Goal: Information Seeking & Learning: Learn about a topic

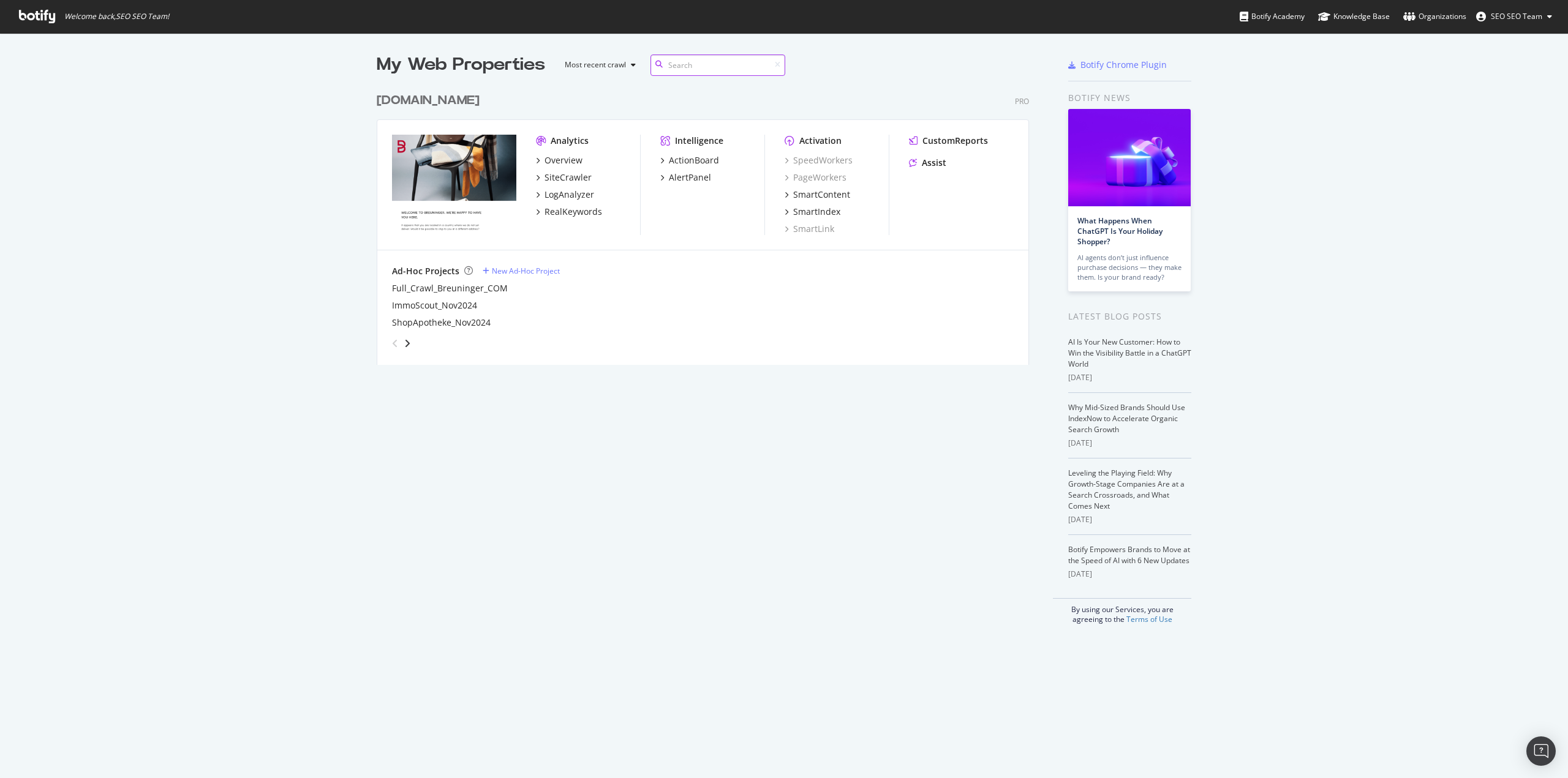
scroll to position [278, 652]
click at [567, 179] on div "SiteCrawler" at bounding box center [568, 177] width 47 height 12
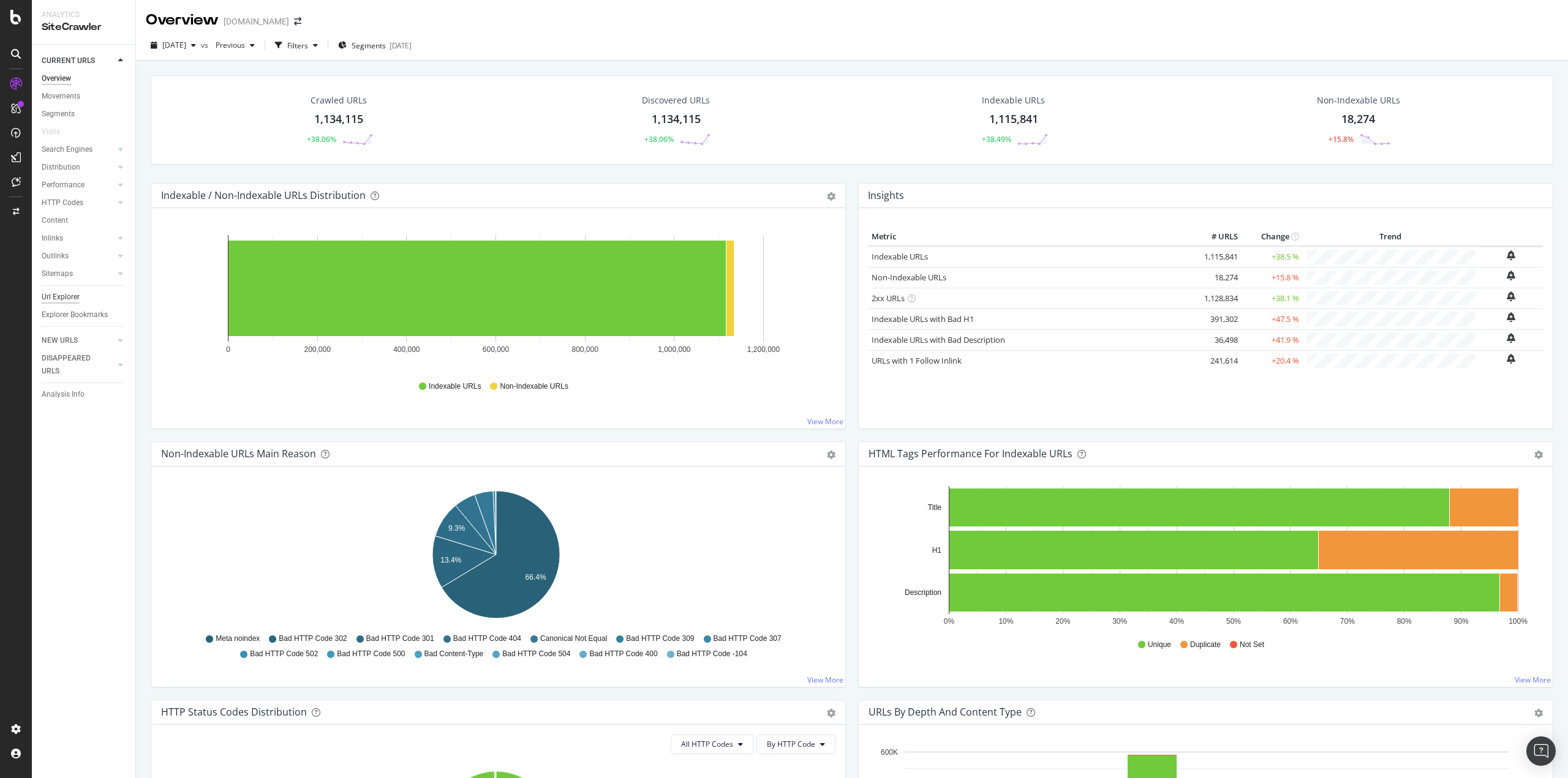
click at [64, 295] on div "Url Explorer" at bounding box center [61, 298] width 38 height 13
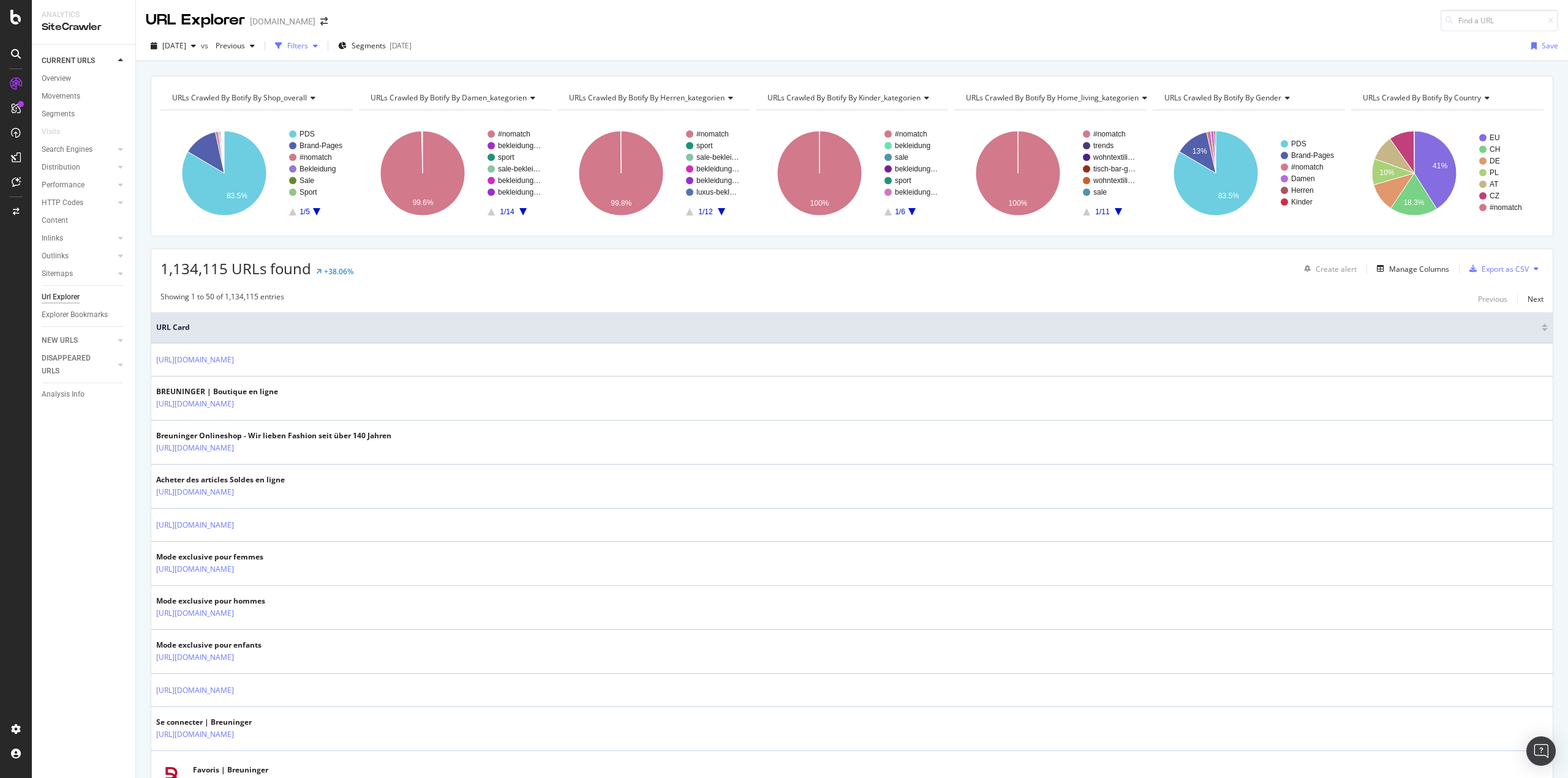
click at [288, 45] on div "button" at bounding box center [278, 45] width 17 height 17
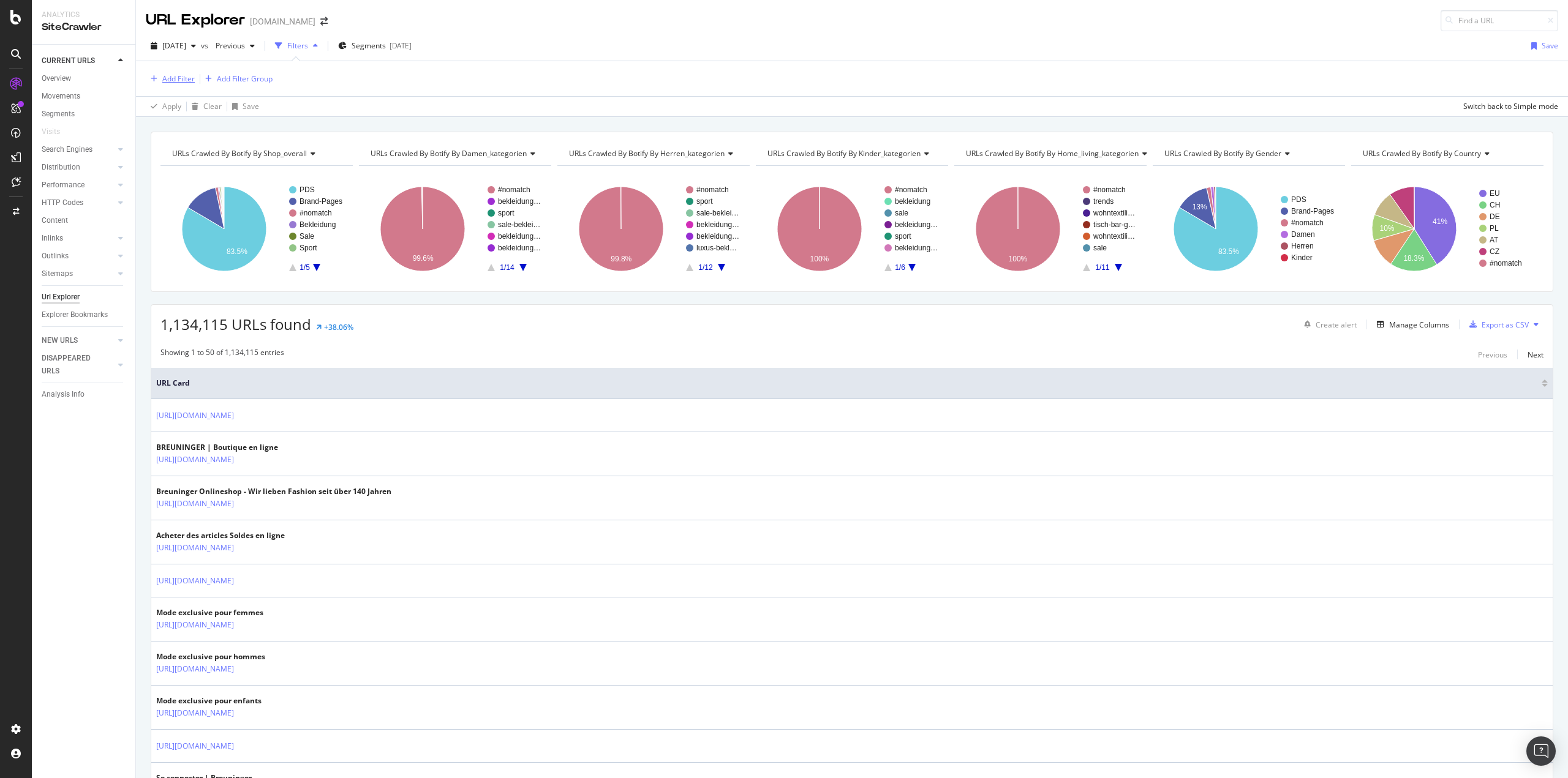
click at [178, 76] on div "Add Filter" at bounding box center [178, 78] width 33 height 10
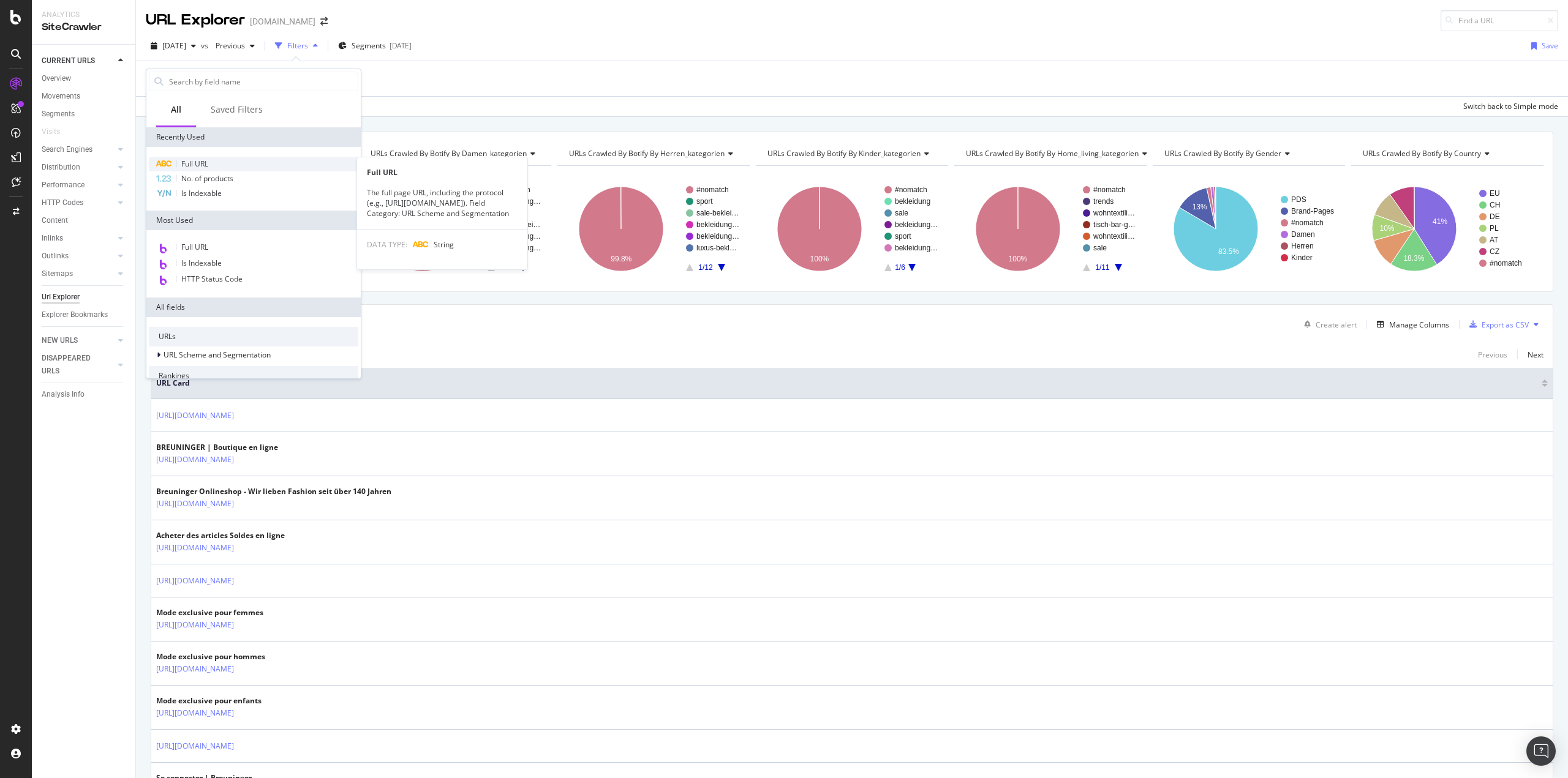
click at [190, 160] on span "Full URL" at bounding box center [195, 163] width 27 height 10
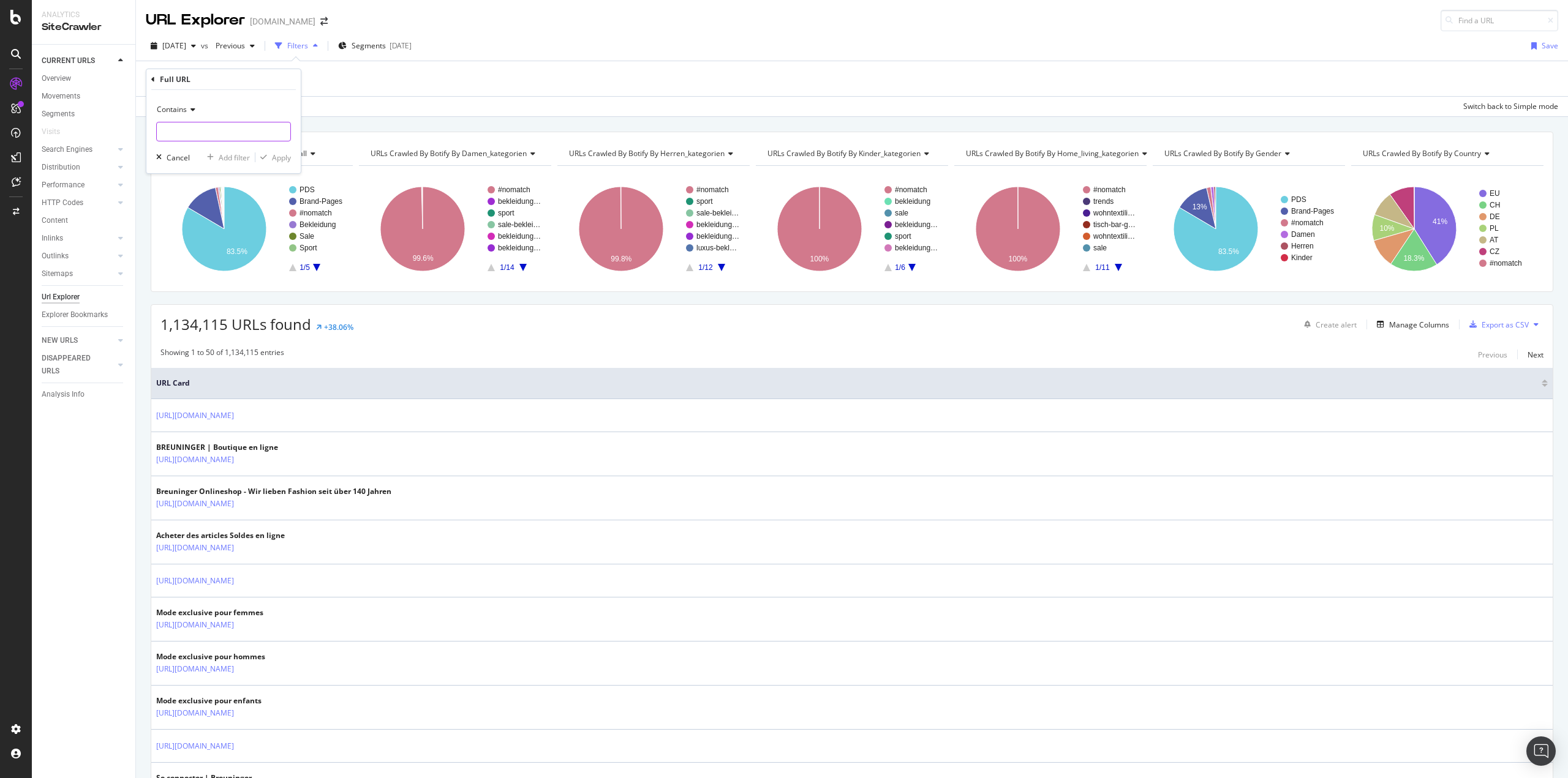
click at [200, 128] on input "text" at bounding box center [223, 132] width 134 height 20
paste input "?topmodell="
type input "?topmodell="
click at [268, 158] on div "button" at bounding box center [264, 157] width 16 height 7
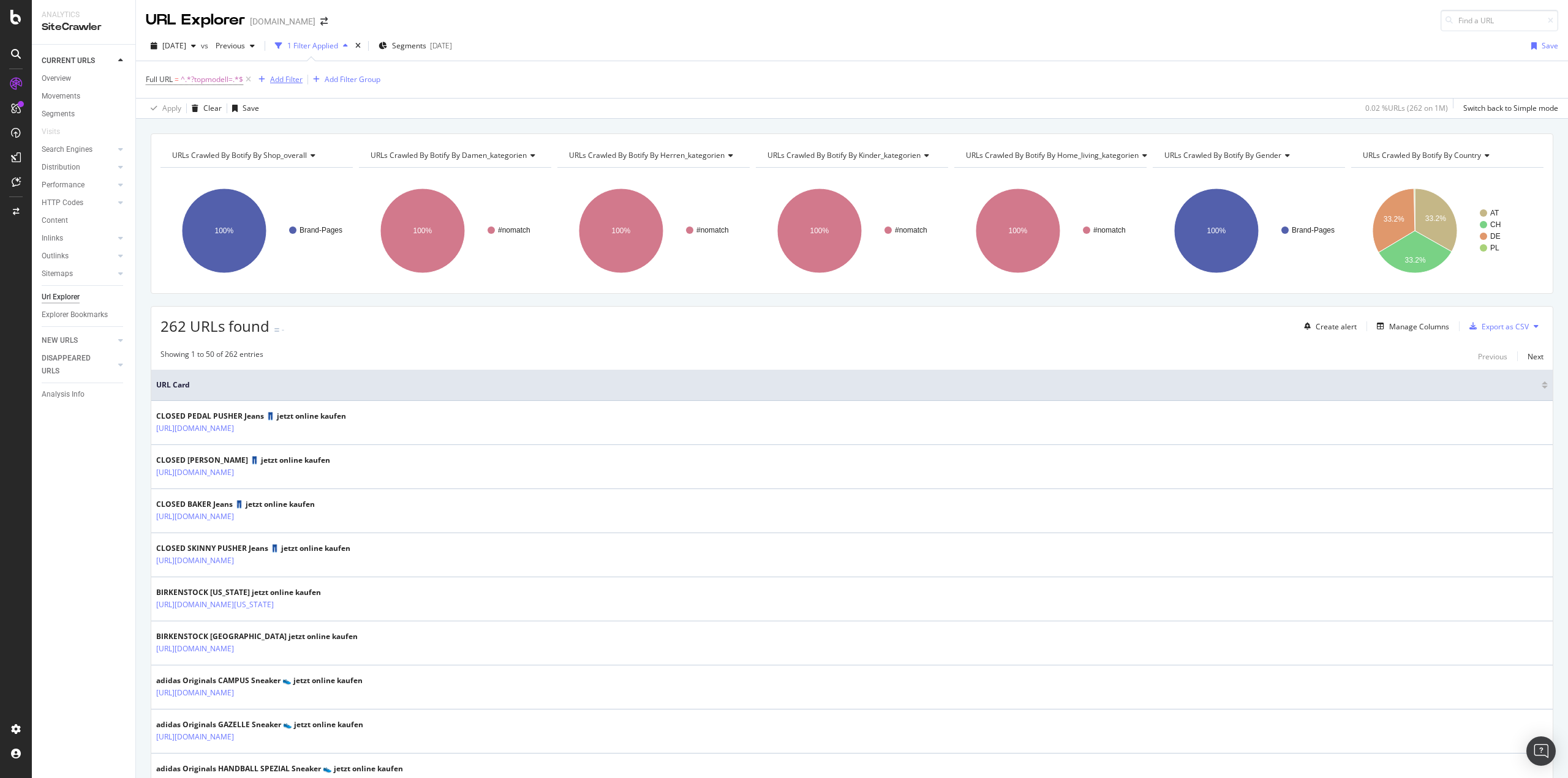
click at [291, 84] on div "Add Filter" at bounding box center [287, 78] width 33 height 10
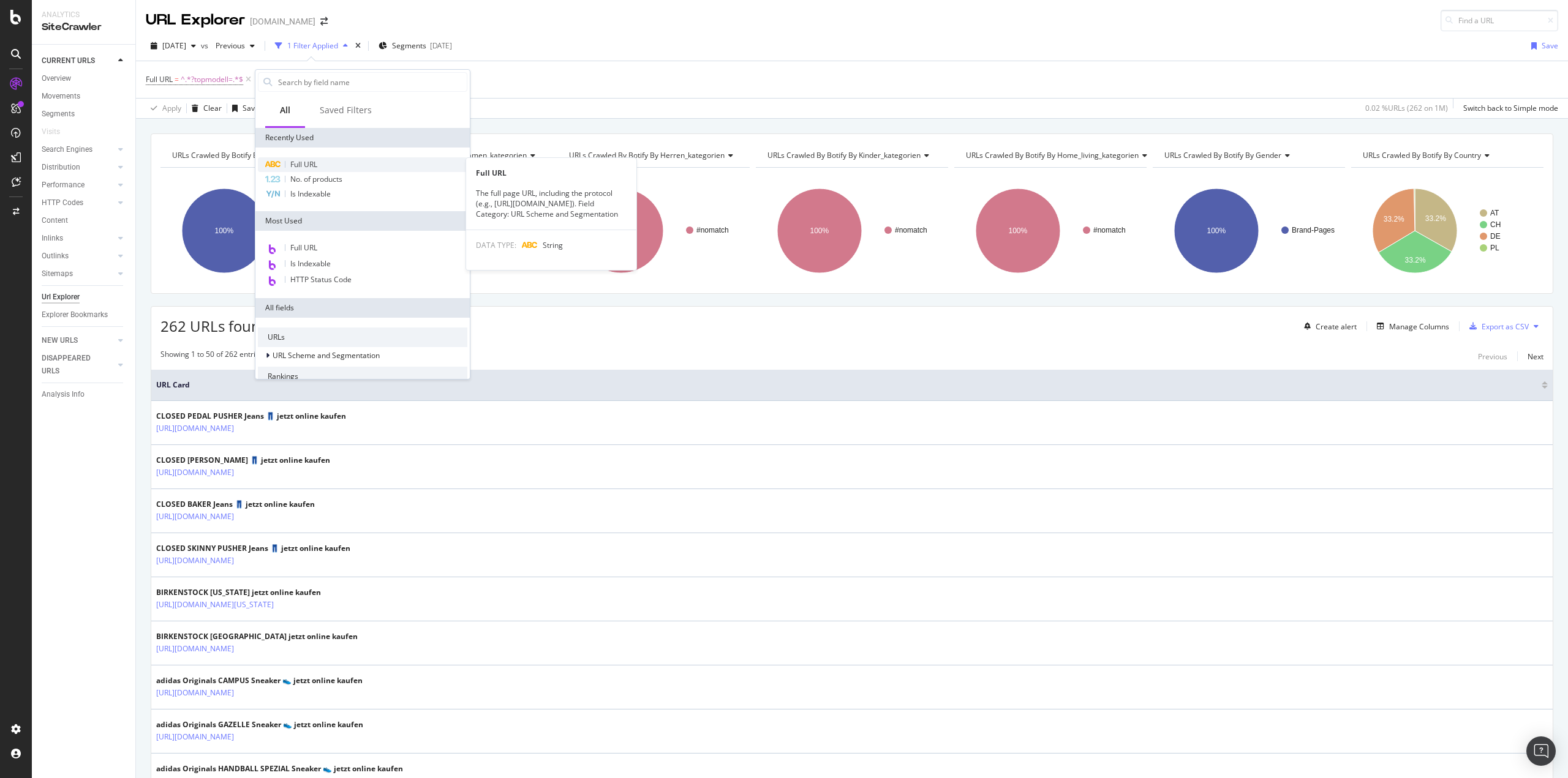
click at [311, 158] on div "Full URL" at bounding box center [362, 165] width 209 height 15
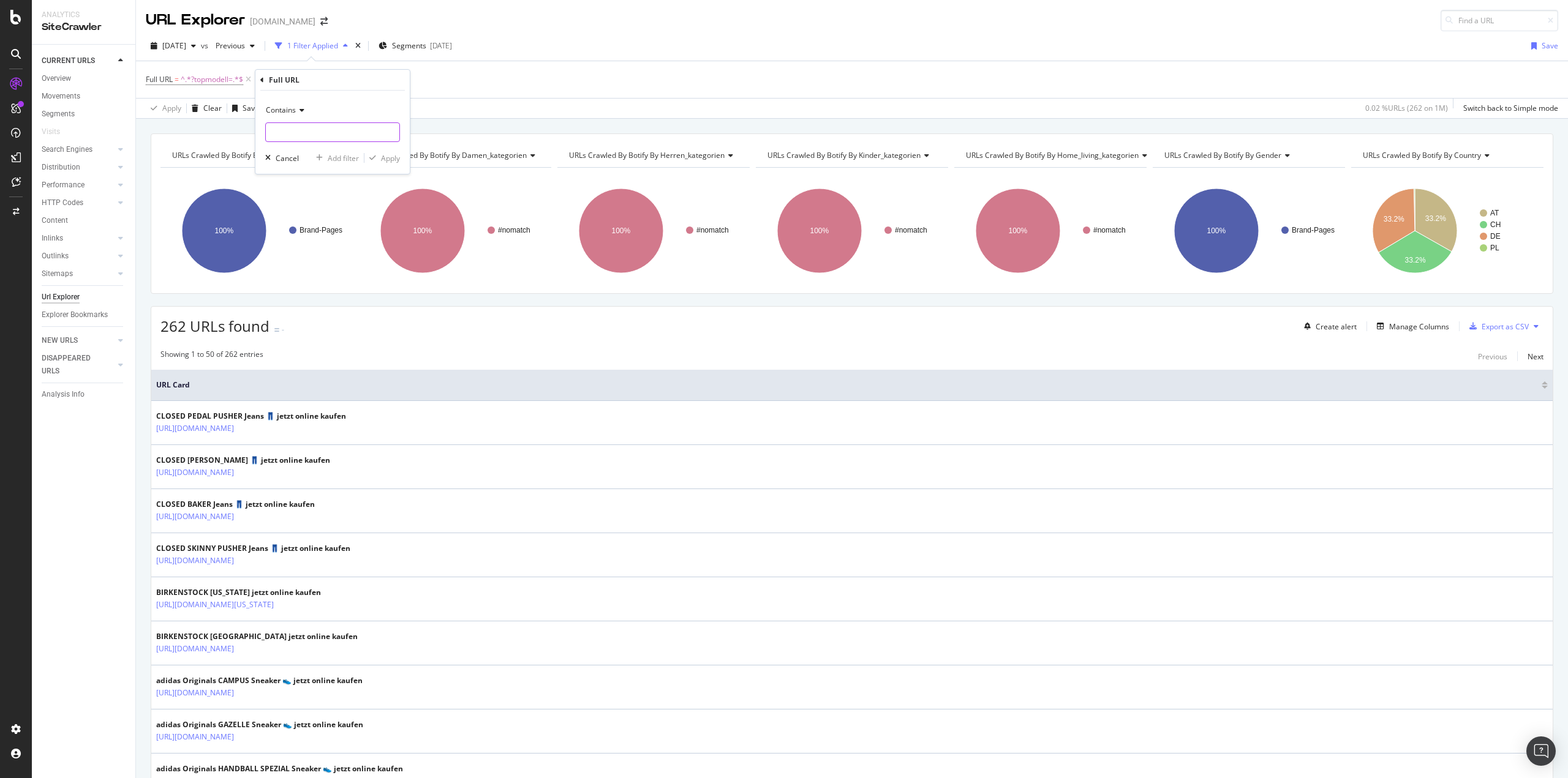
click at [309, 141] on input "text" at bounding box center [332, 133] width 134 height 20
type input "/de/"
click at [386, 157] on div "Apply" at bounding box center [390, 157] width 19 height 10
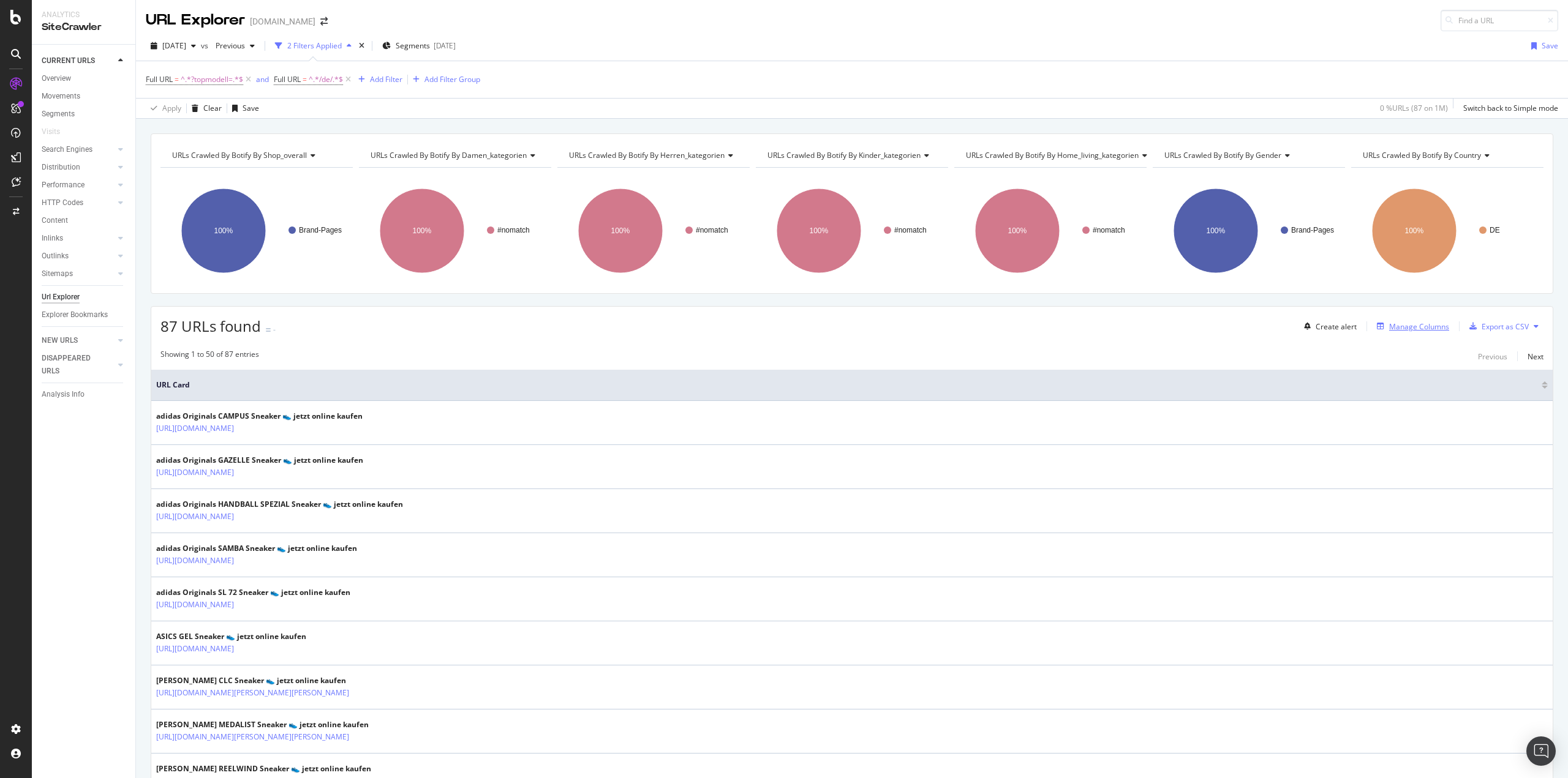
click at [1389, 327] on div "Manage Columns" at bounding box center [1419, 326] width 60 height 10
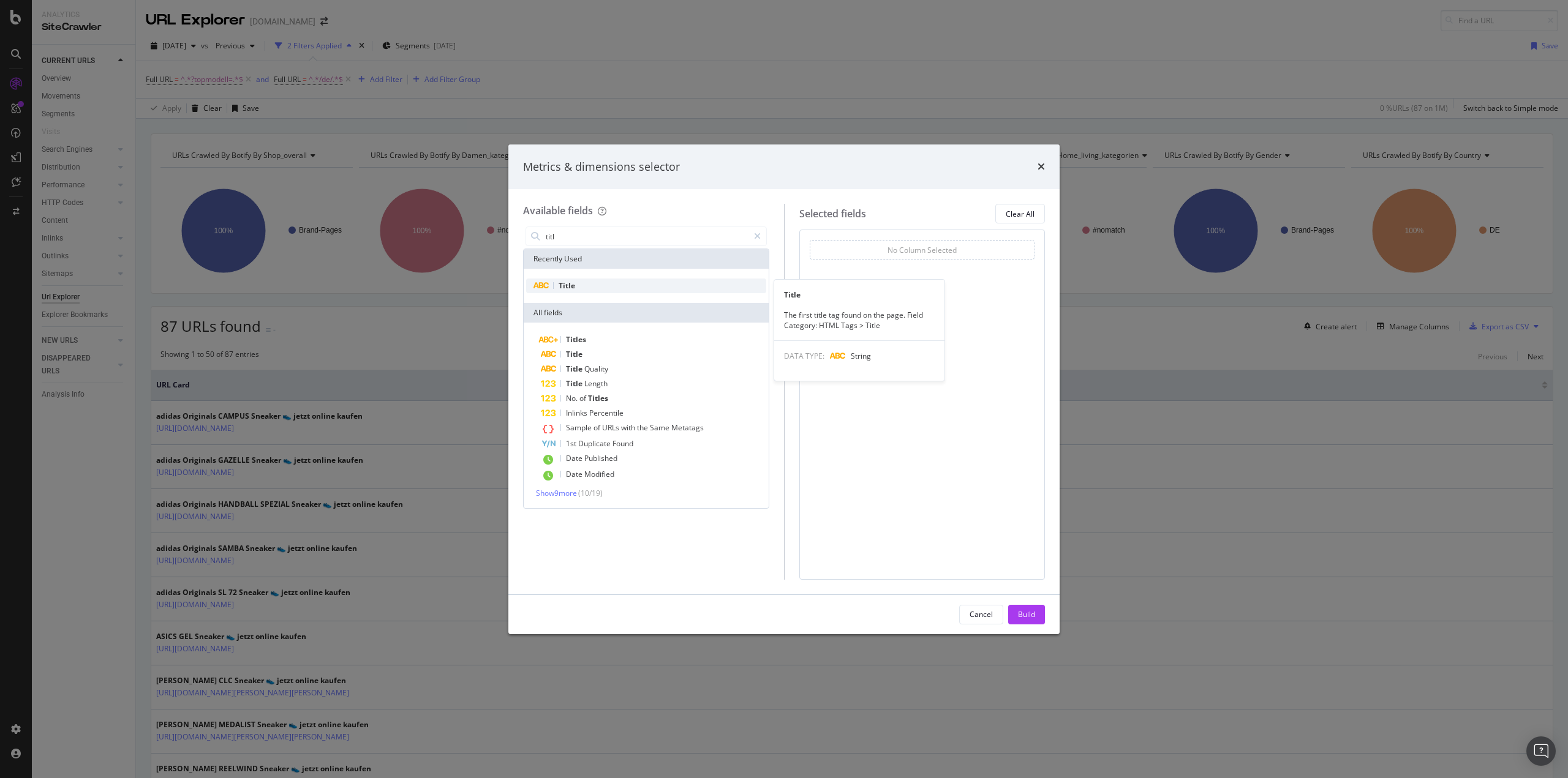
click at [599, 291] on div "Title" at bounding box center [646, 286] width 240 height 15
click at [619, 244] on input "titl" at bounding box center [646, 237] width 204 height 18
click at [601, 283] on div "H1" at bounding box center [646, 286] width 240 height 15
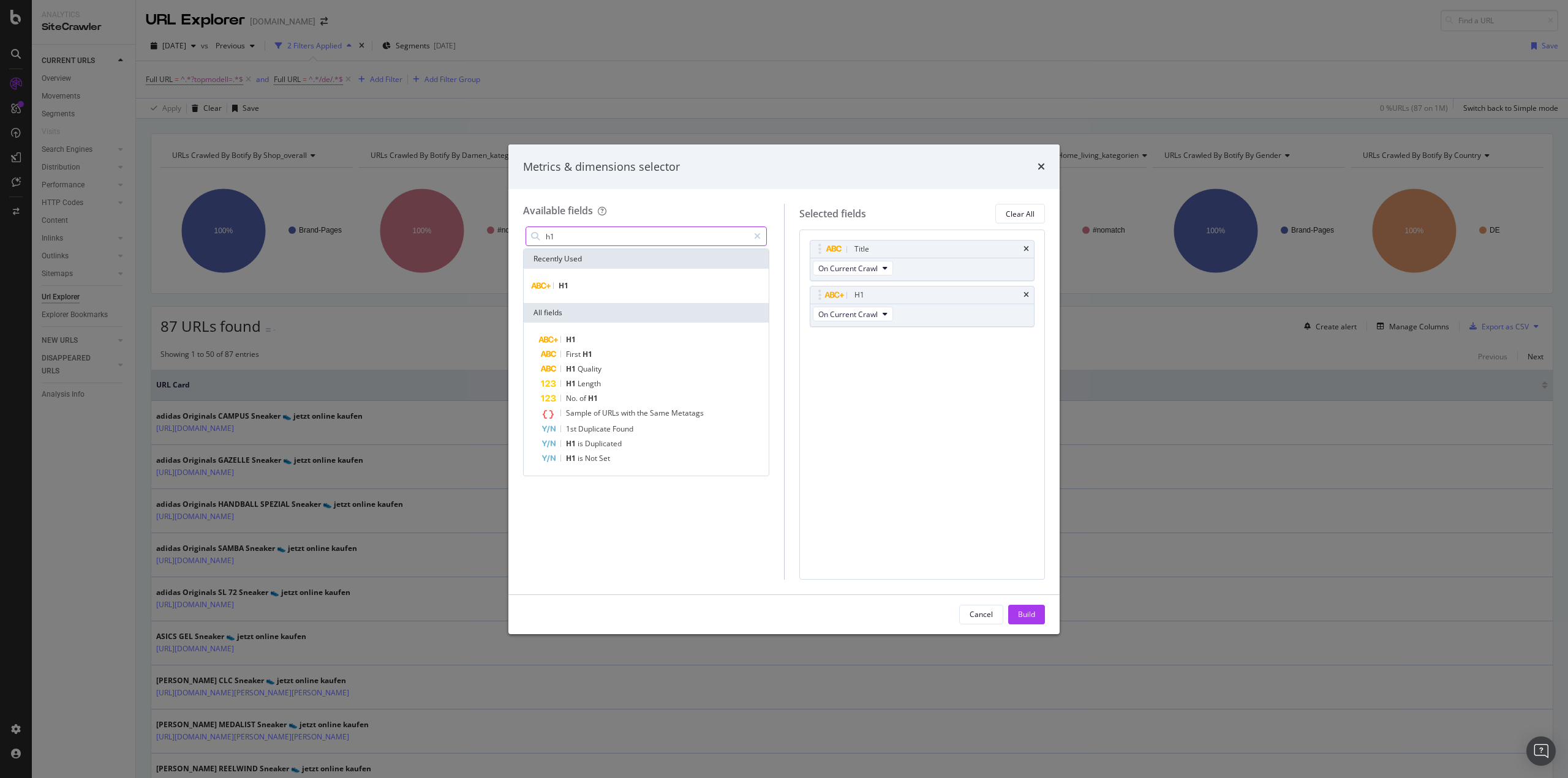
click at [576, 239] on input "h1" at bounding box center [646, 237] width 204 height 18
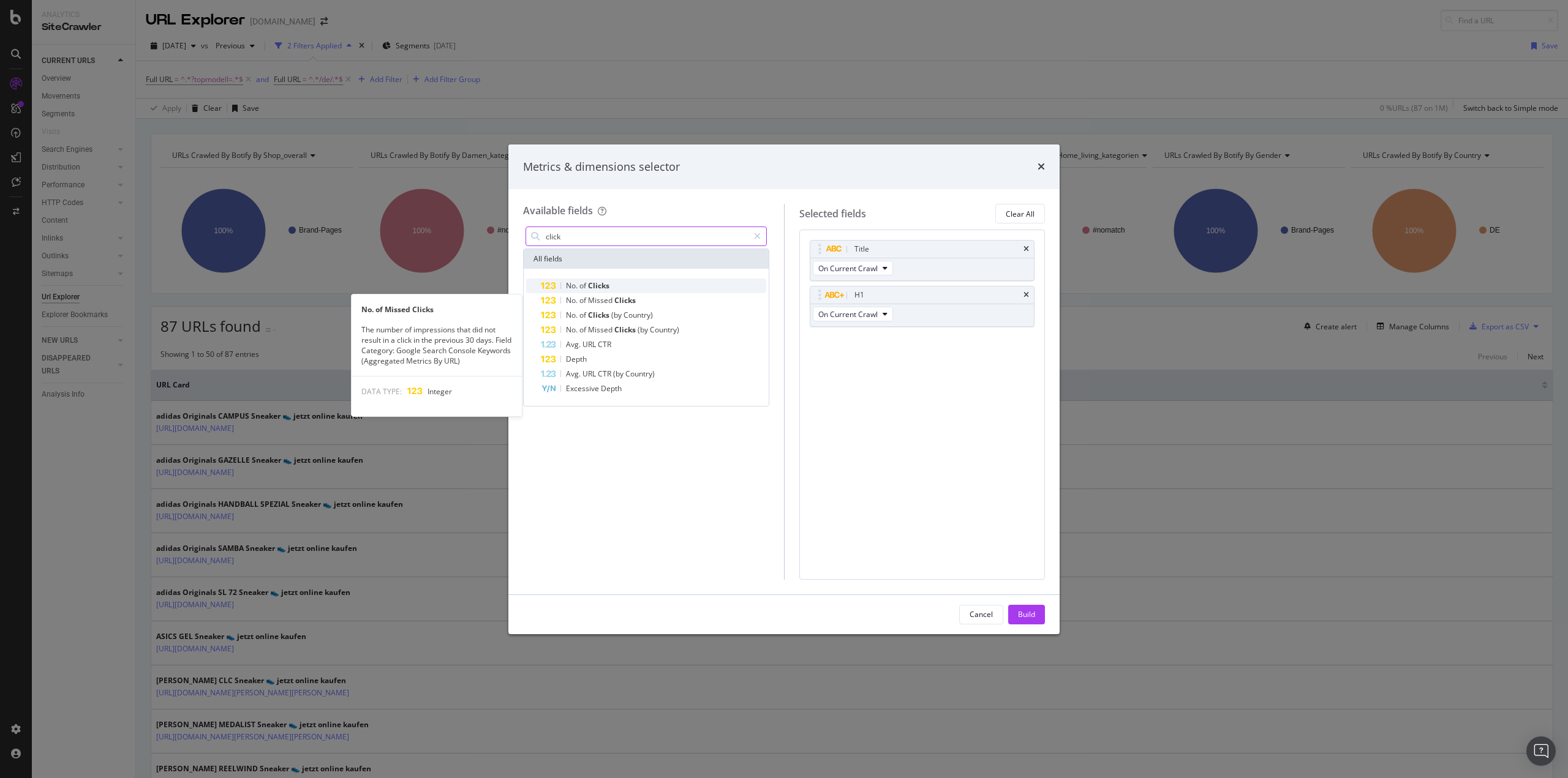
type input "click"
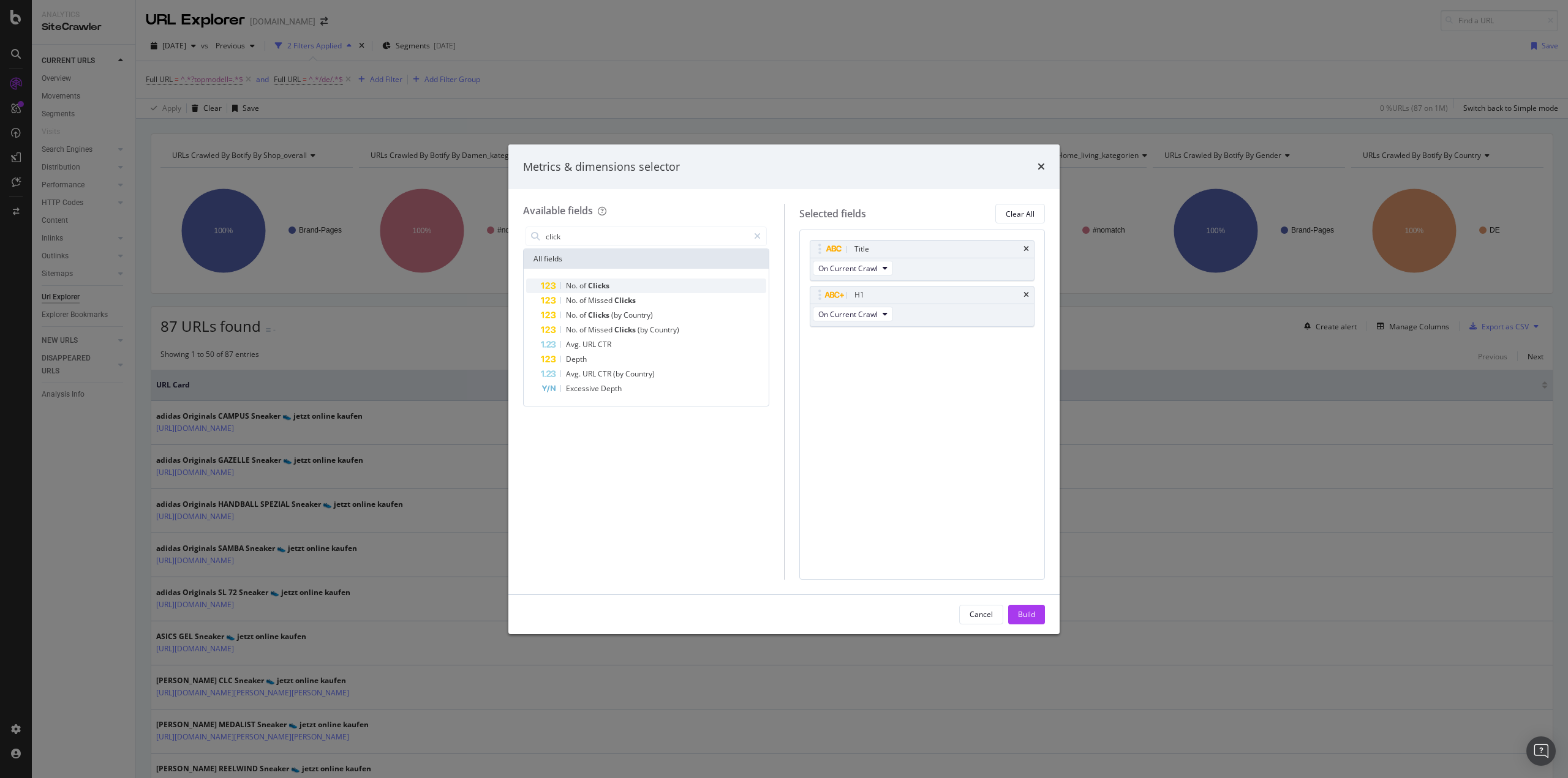
click at [593, 286] on span "Clicks" at bounding box center [599, 285] width 22 height 10
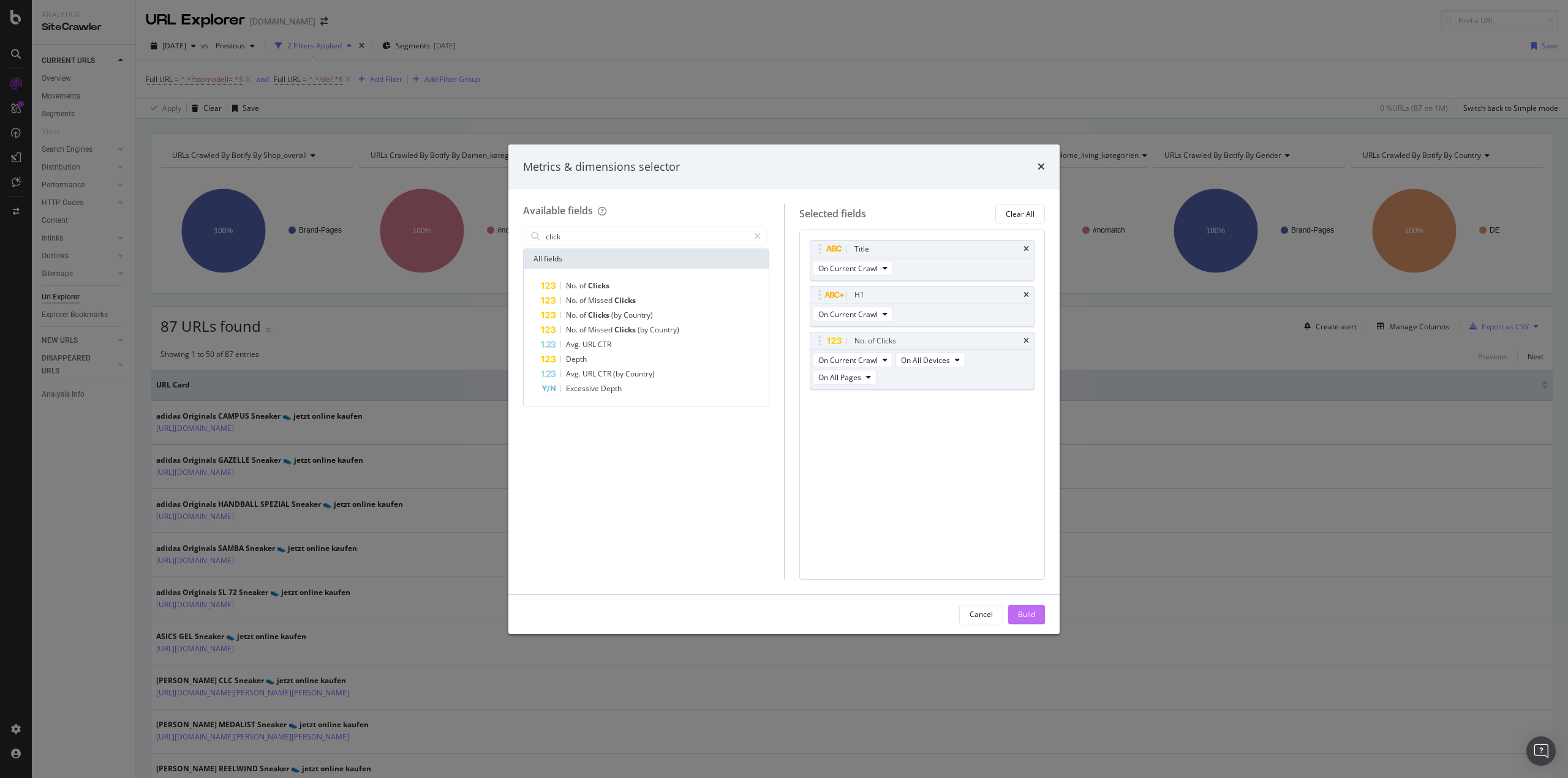
click at [1031, 611] on div "Build" at bounding box center [1027, 614] width 17 height 10
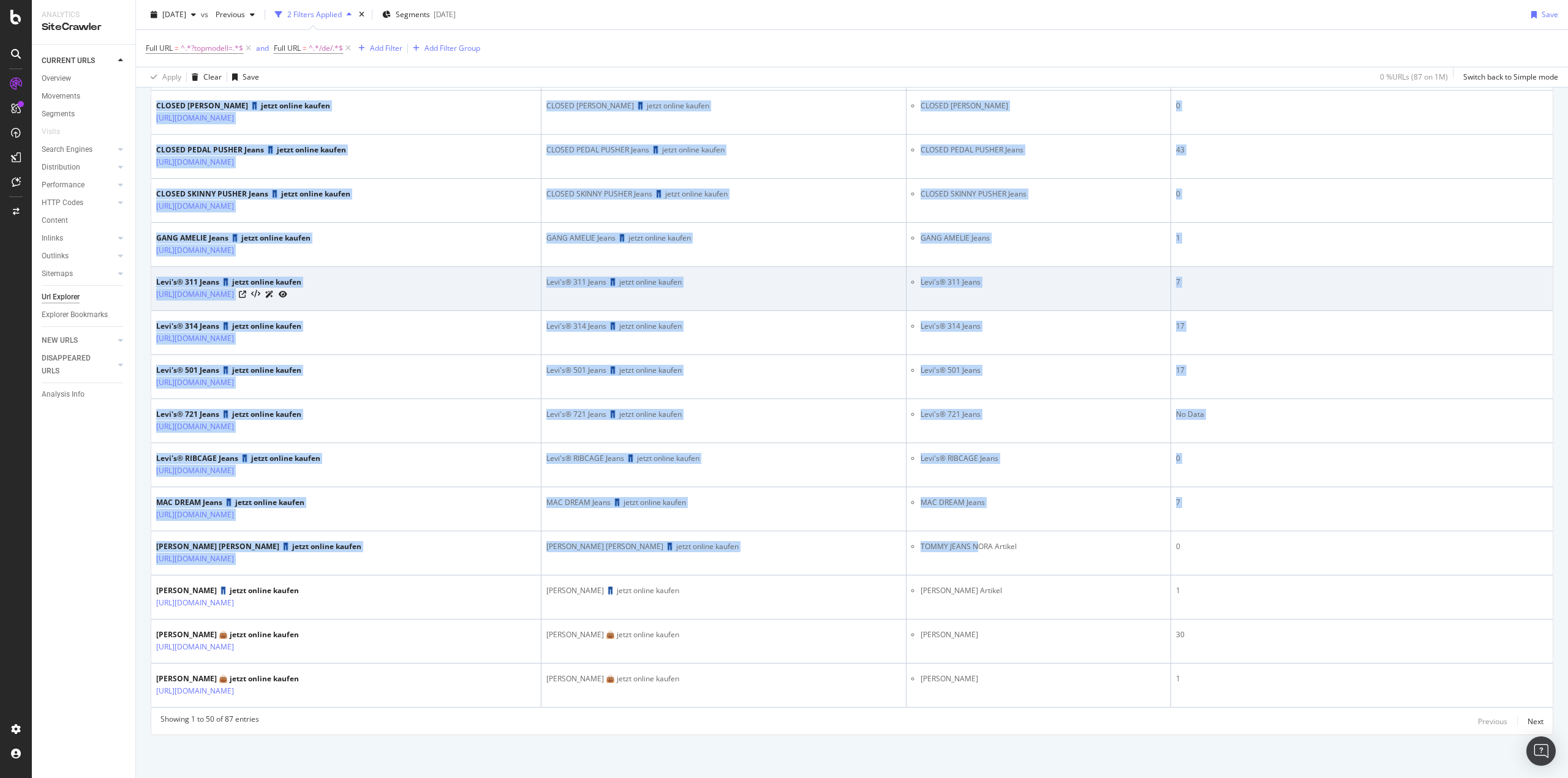
scroll to position [1980, 0]
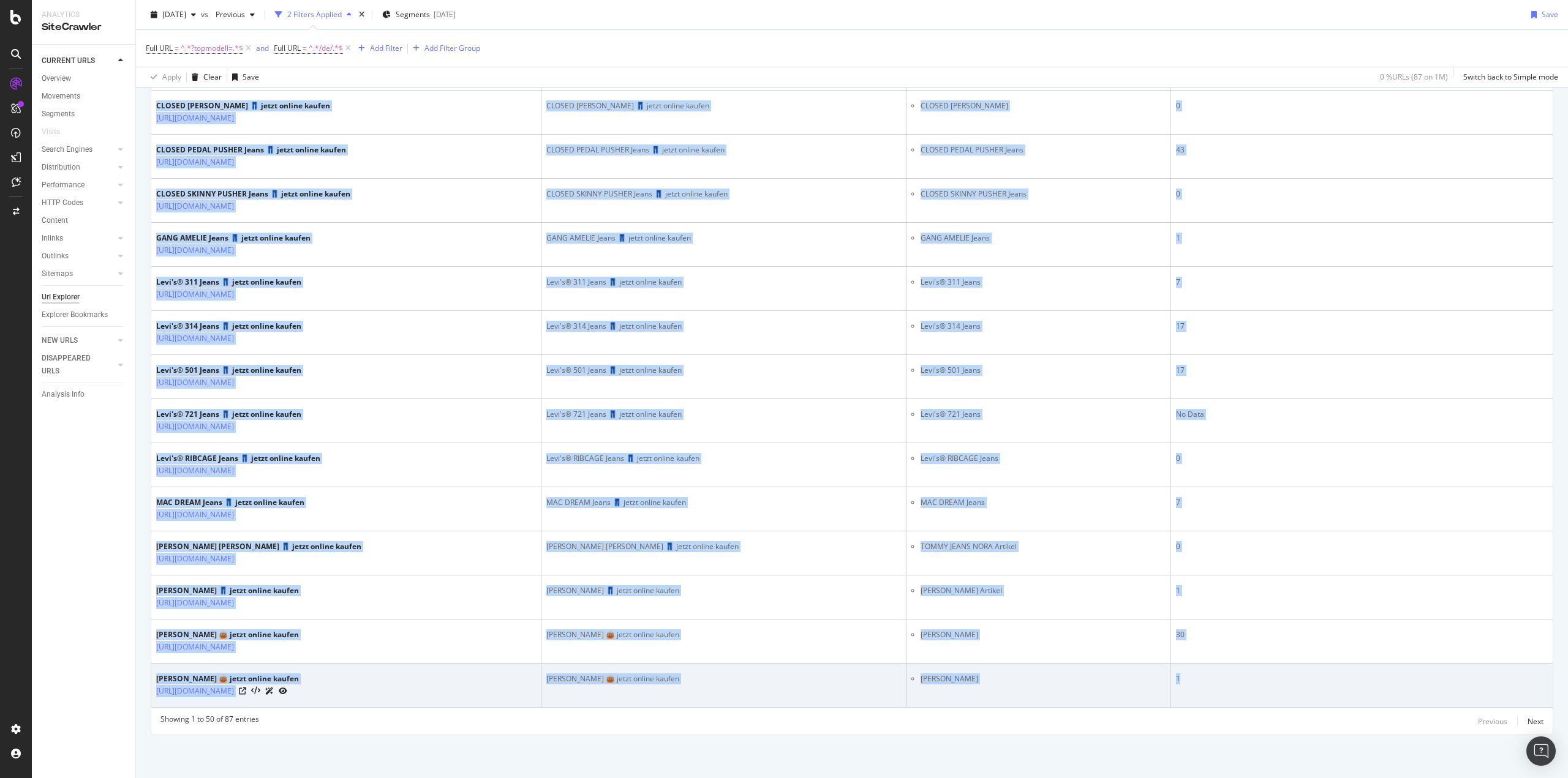
drag, startPoint x: 163, startPoint y: 140, endPoint x: 1201, endPoint y: 681, distance: 1170.5
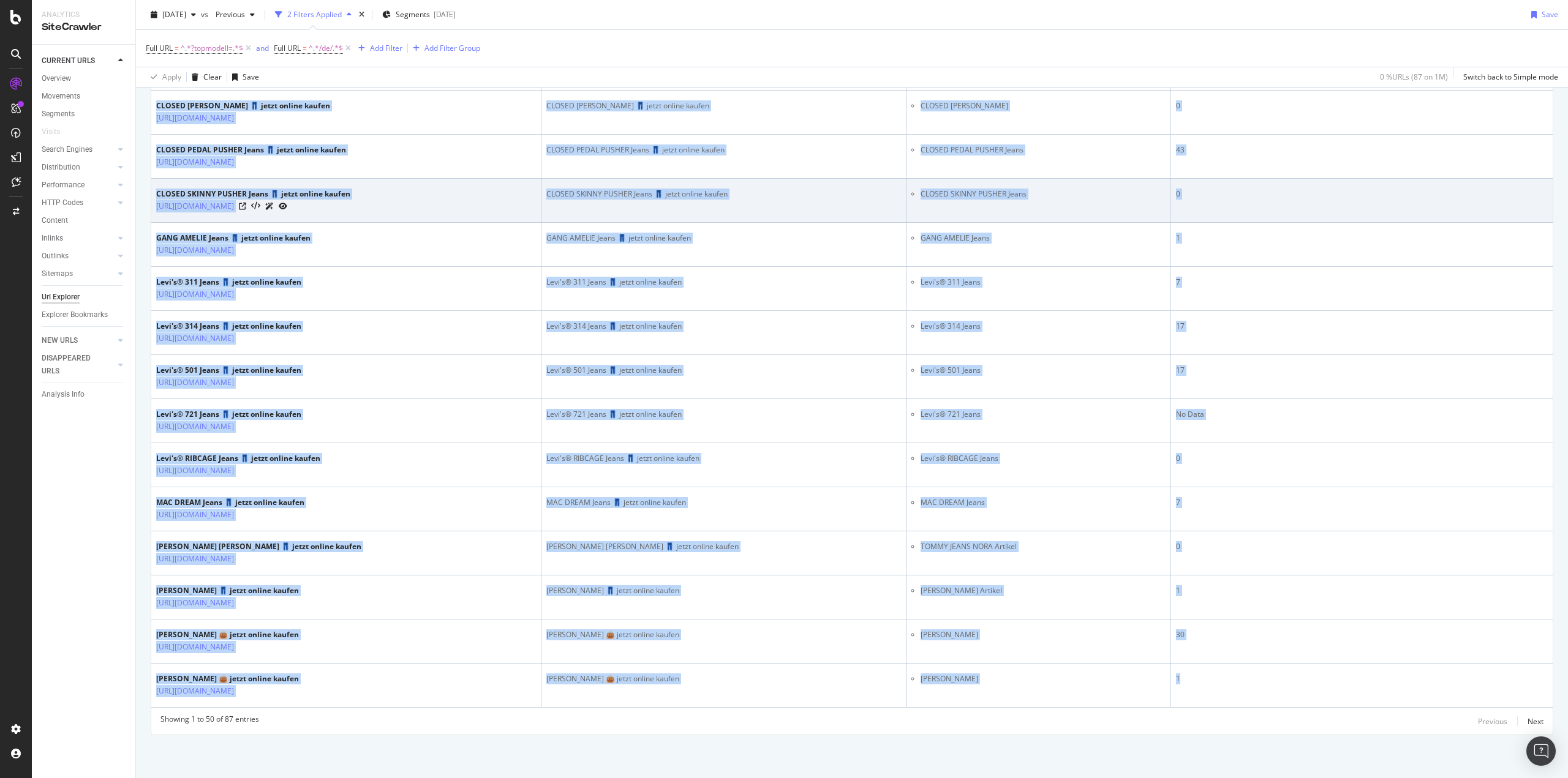
copy table "LOR Ipsu Dolor S4 Am. co Adipis El Sed Doeiusm temporinc utlaboreet dolorem ali…"
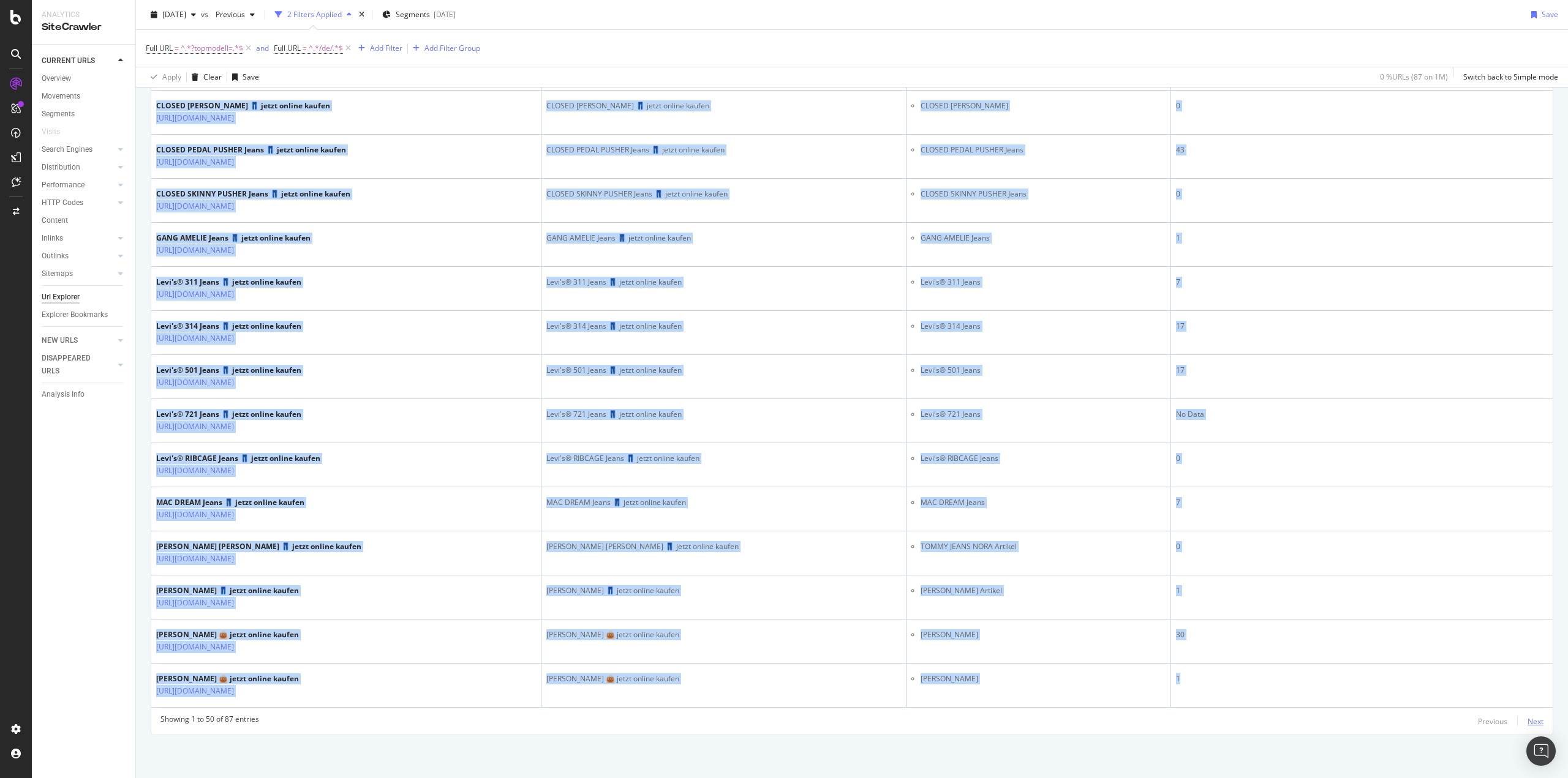
click at [1527, 722] on div "Next" at bounding box center [1534, 721] width 15 height 10
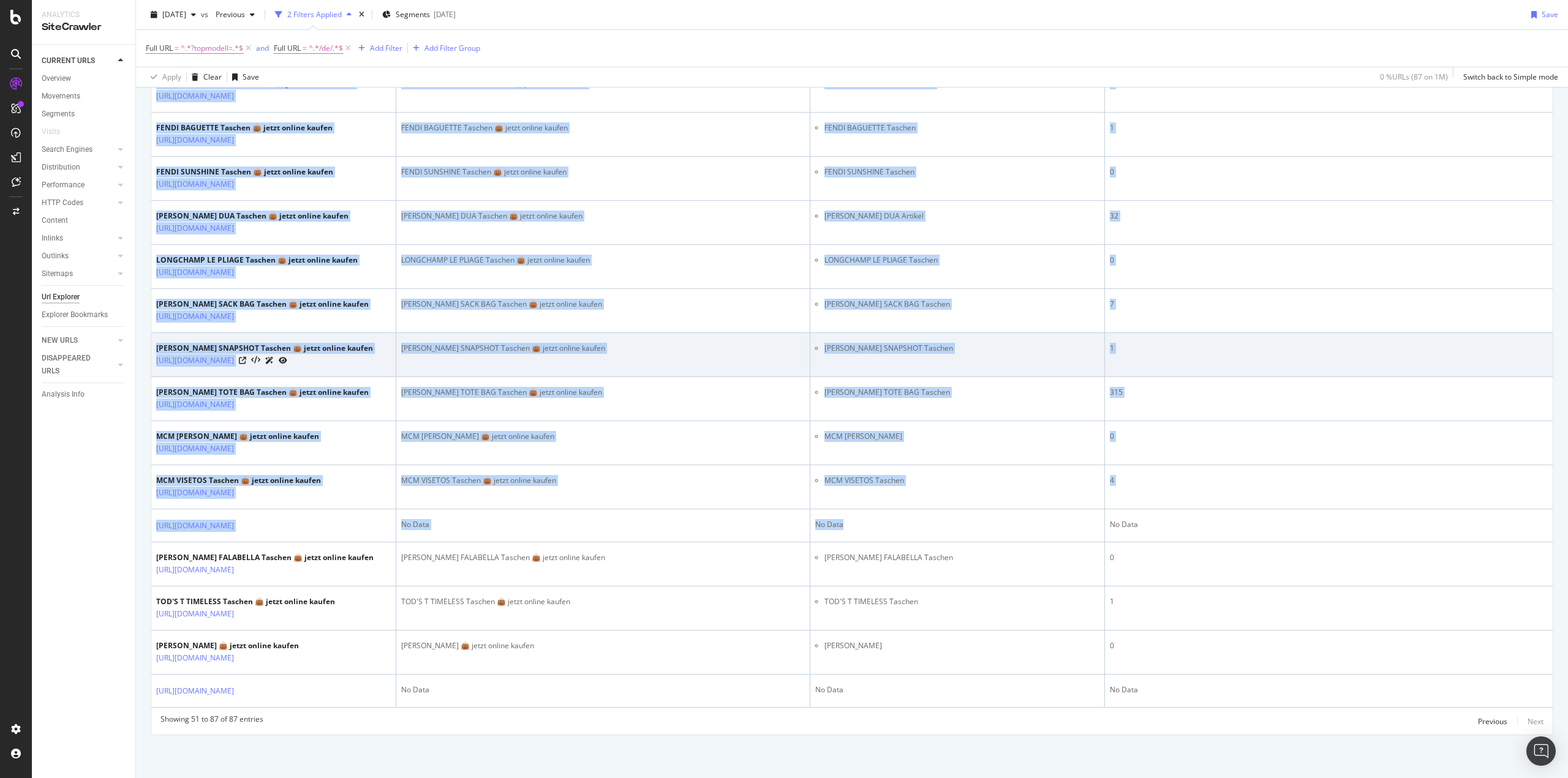
scroll to position [1770, 0]
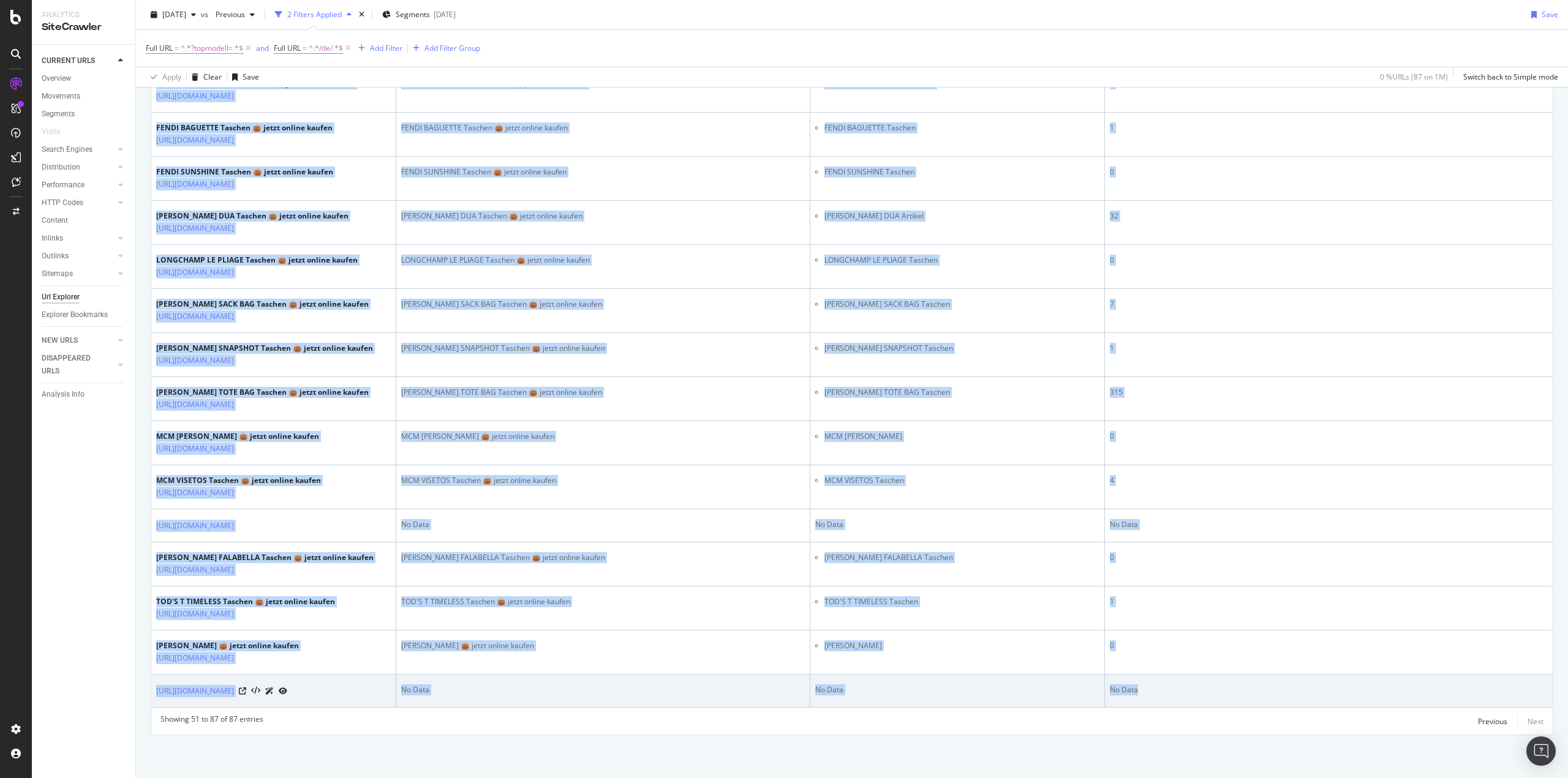
drag, startPoint x: 155, startPoint y: 383, endPoint x: 1144, endPoint y: 674, distance: 1030.9
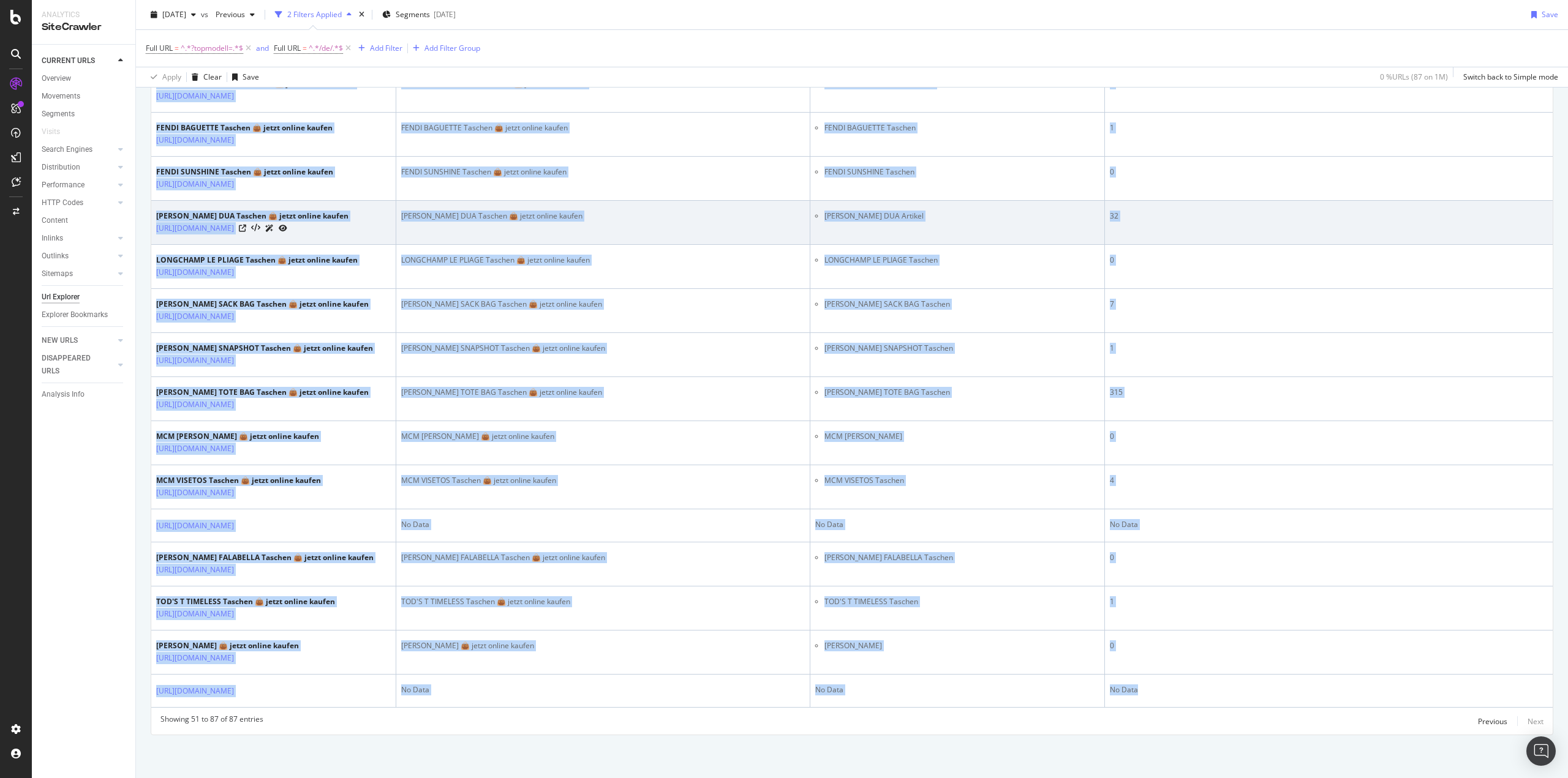
copy table "LOR Ipsu Dolor S9 Am. co Adipis El Sed Doeiusm temporinc utlaboreet dolorem Ali…"
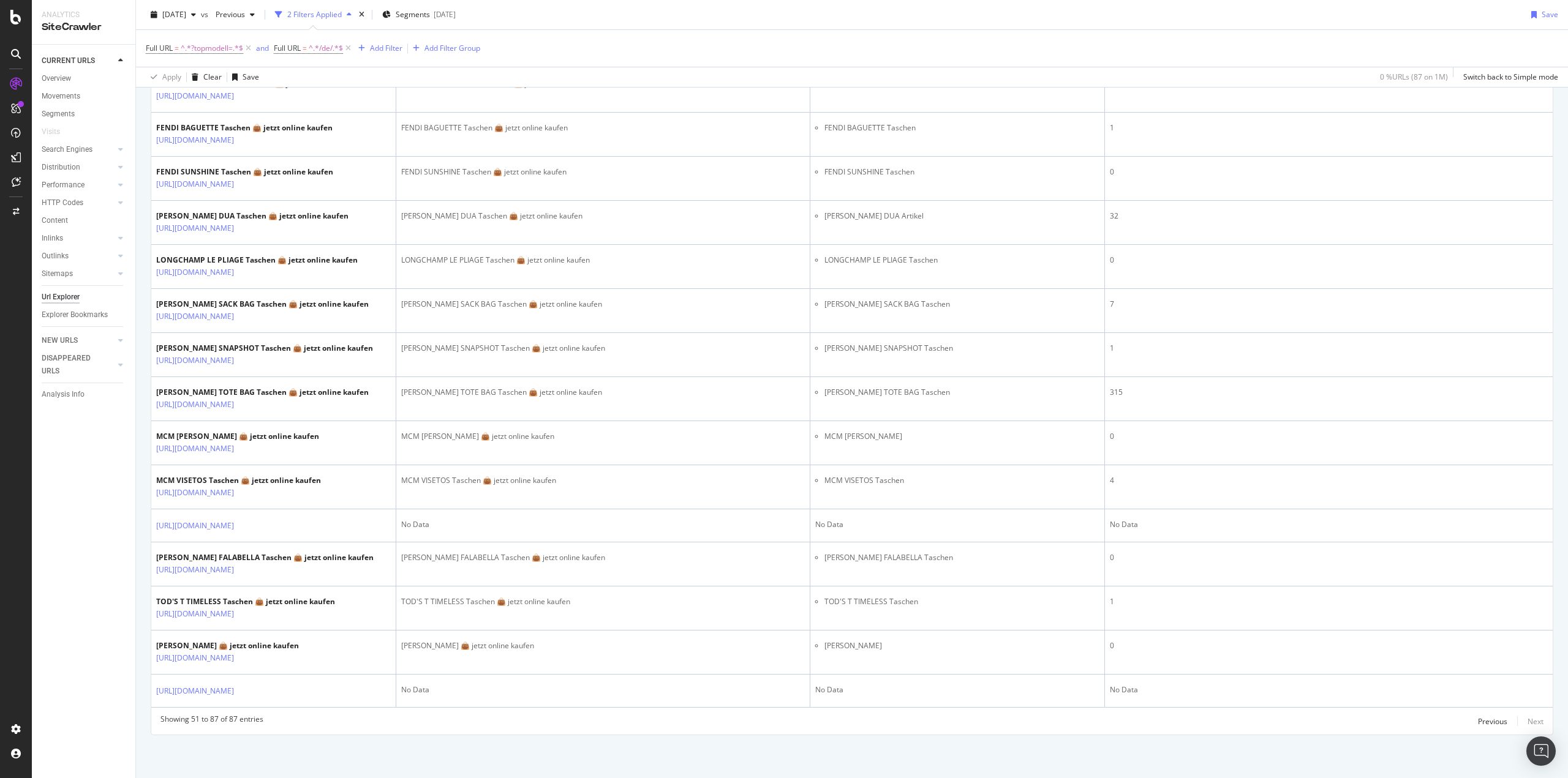
drag, startPoint x: 44, startPoint y: 572, endPoint x: 48, endPoint y: 567, distance: 6.4
click at [44, 572] on div "CURRENT URLS Overview Movements Segments Visits Search Engines Top Charts Segme…" at bounding box center [84, 411] width 104 height 733
